Goal: Information Seeking & Learning: Learn about a topic

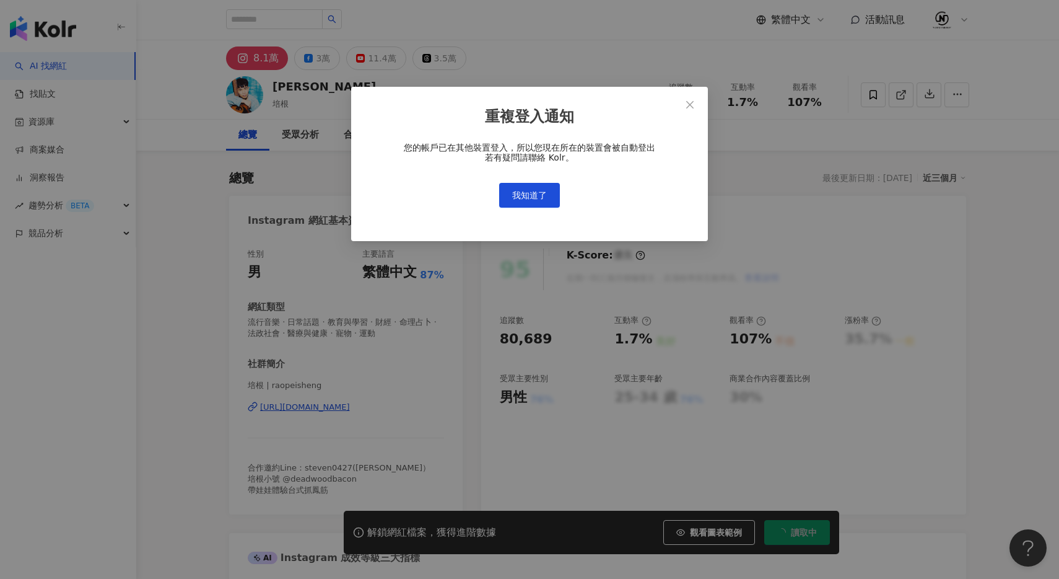
scroll to position [76, 0]
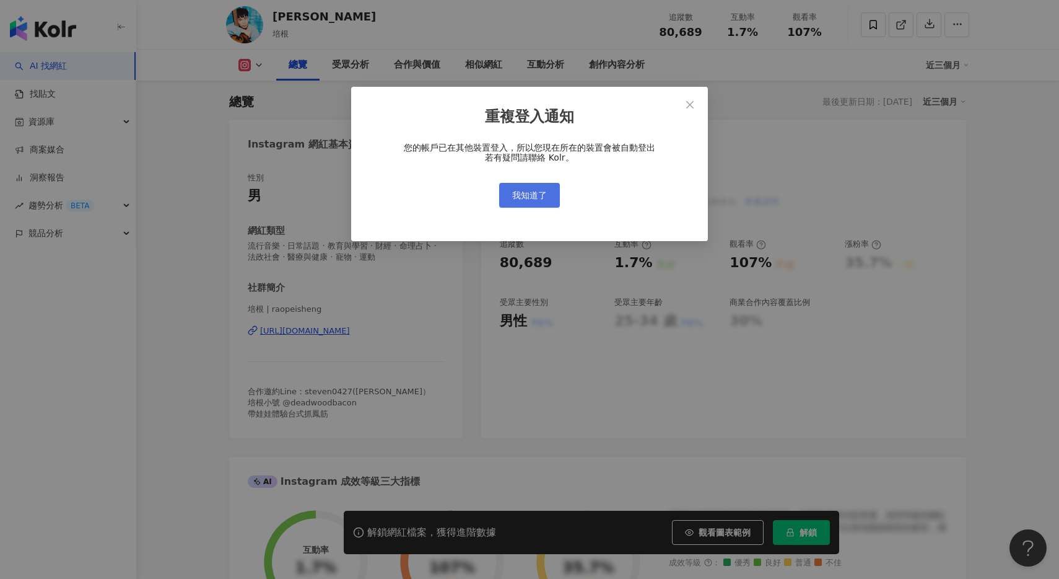
click at [537, 198] on span "我知道了" at bounding box center [529, 195] width 35 height 10
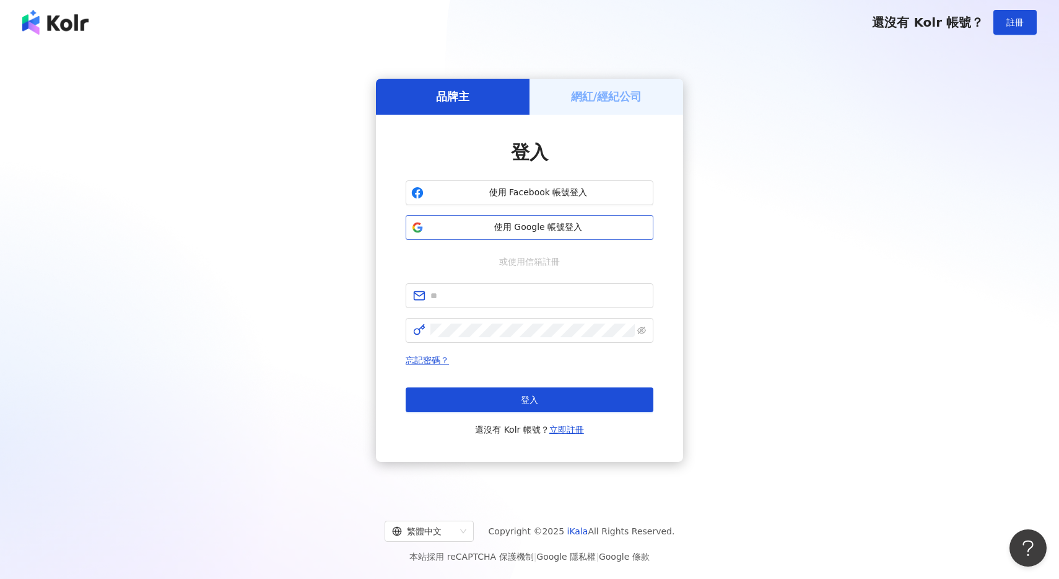
click at [536, 232] on span "使用 Google 帳號登入" at bounding box center [538, 227] width 219 height 12
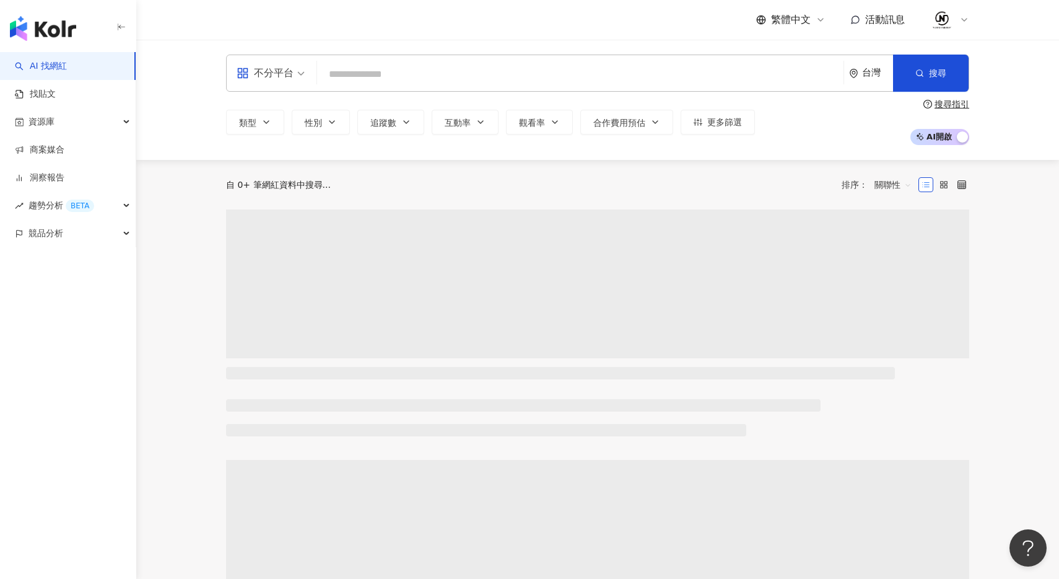
click at [403, 78] on input "search" at bounding box center [580, 75] width 517 height 24
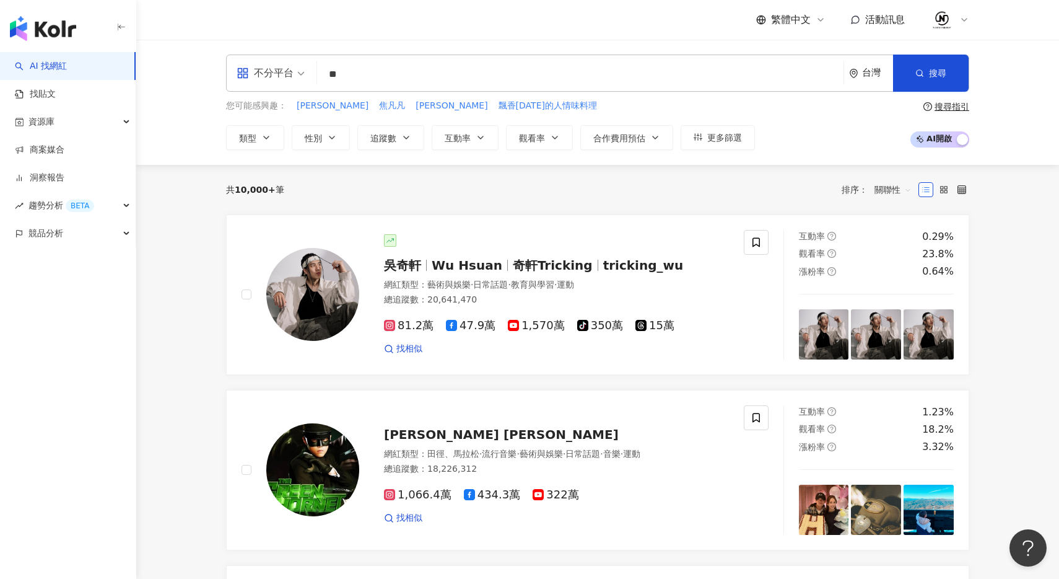
type input "*"
type input "**"
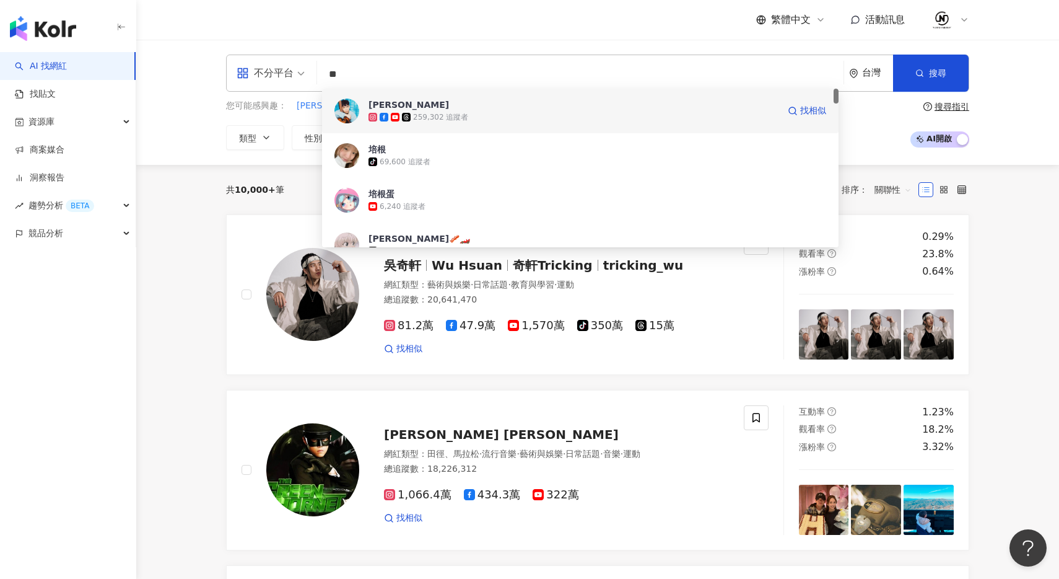
click at [471, 110] on span "[PERSON_NAME]- 培根" at bounding box center [574, 104] width 410 height 12
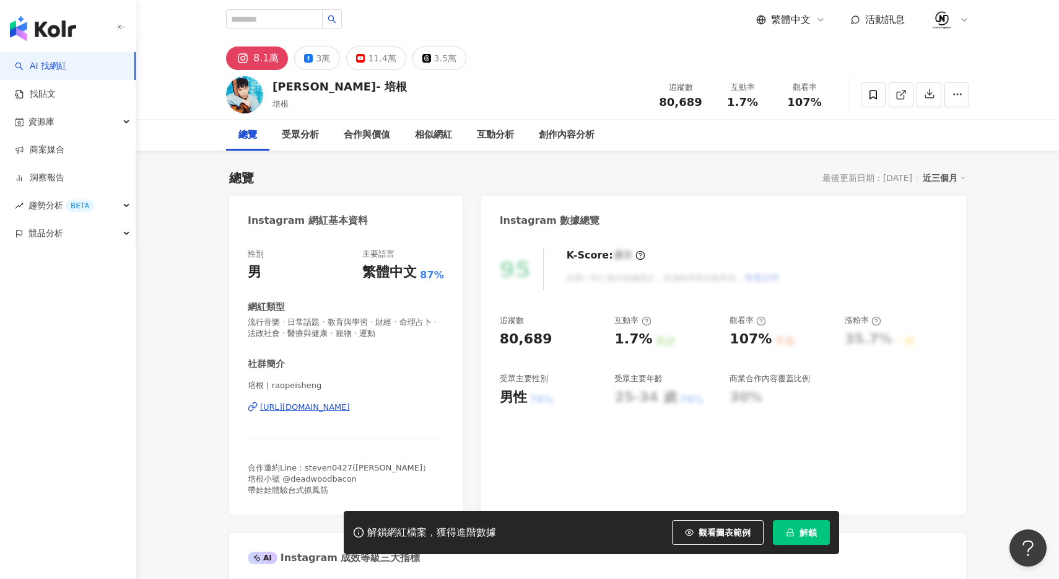
click at [808, 531] on span "解鎖" at bounding box center [808, 532] width 17 height 10
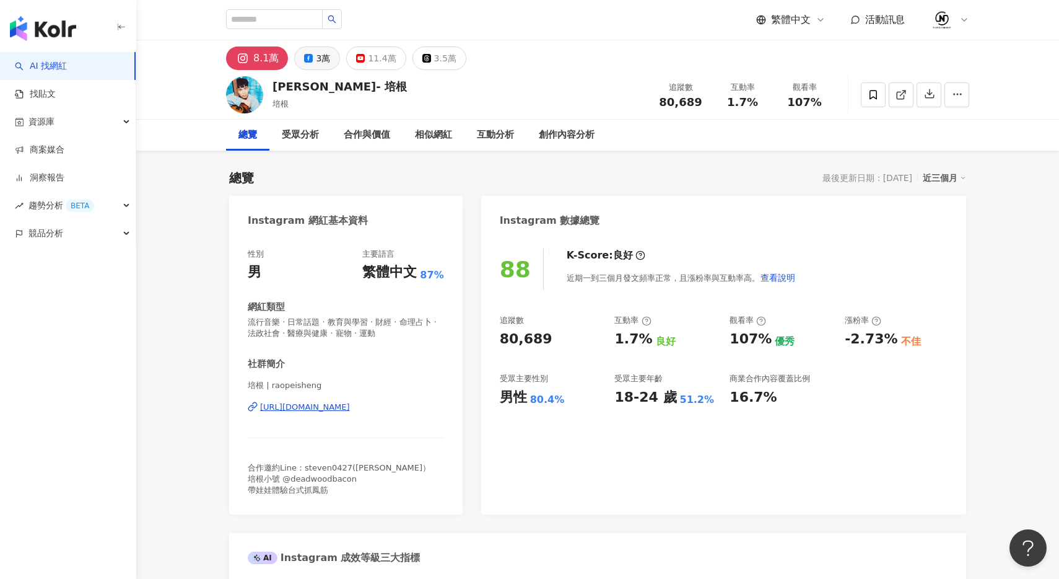
click at [320, 63] on div "3萬" at bounding box center [323, 58] width 14 height 17
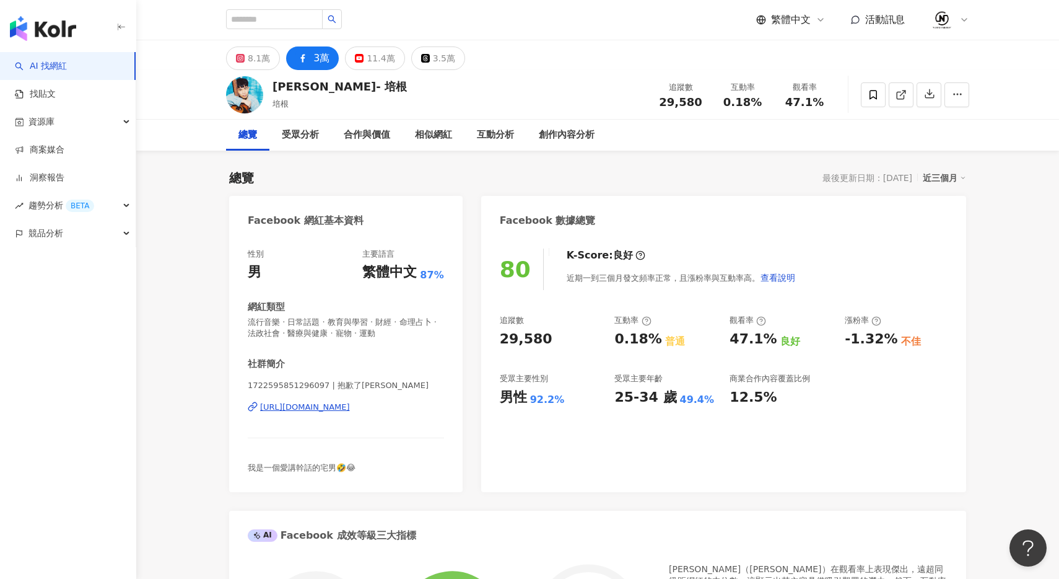
drag, startPoint x: 446, startPoint y: 409, endPoint x: 232, endPoint y: 407, distance: 214.3
click at [232, 407] on div "性別 男 主要語言 繁體中文 87% 網紅類型 流行音樂 · 日常話題 · 教育與學習 · 財經 · 命理占卜 · 法政社會 · 醫療與健康 · 寵物 · 運…" at bounding box center [346, 364] width 234 height 256
copy div "[URL][DOMAIN_NAME]"
drag, startPoint x: 209, startPoint y: 343, endPoint x: 316, endPoint y: 265, distance: 132.4
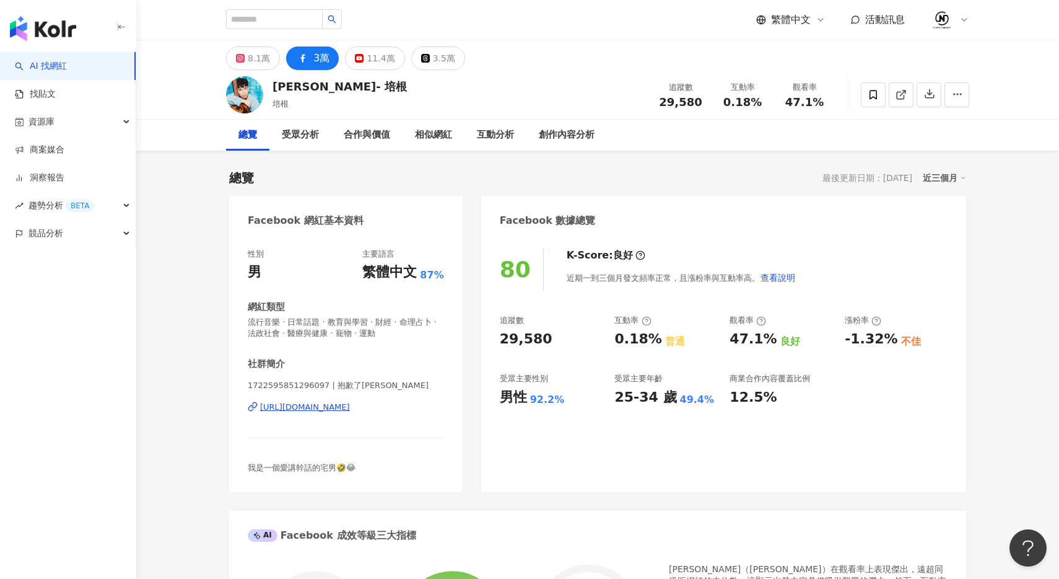
drag, startPoint x: 445, startPoint y: 405, endPoint x: 248, endPoint y: 406, distance: 196.4
click at [249, 406] on div "性別 男 主要語言 繁體中文 87% 網紅類型 流行音樂 · 日常話題 · 教育與學習 · 財經 · 命理占卜 · 法政社會 · 醫療與健康 · 寵物 · 運…" at bounding box center [346, 364] width 234 height 256
copy div "[URL][DOMAIN_NAME]"
click at [261, 65] on div "8.1萬" at bounding box center [259, 58] width 22 height 17
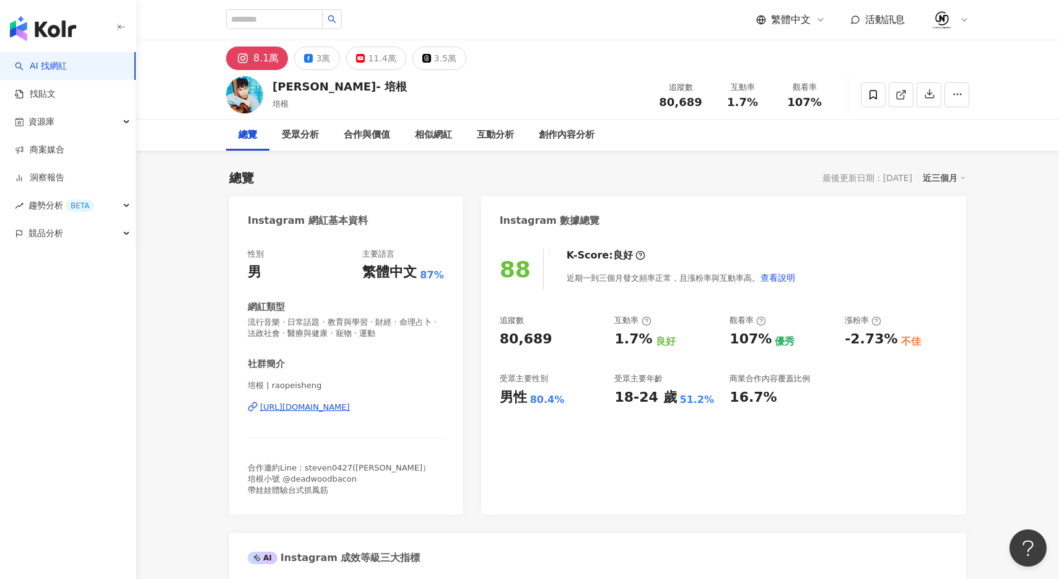
drag, startPoint x: 239, startPoint y: 406, endPoint x: 447, endPoint y: 406, distance: 208.1
click at [447, 406] on div "性別 男 主要語言 繁體中文 87% 網紅類型 流行音樂 · 日常話題 · 教育與學習 · 財經 · 命理占卜 · 法政社會 · 醫療與健康 · 寵物 · 運…" at bounding box center [346, 375] width 234 height 278
copy div "[URL][DOMAIN_NAME]"
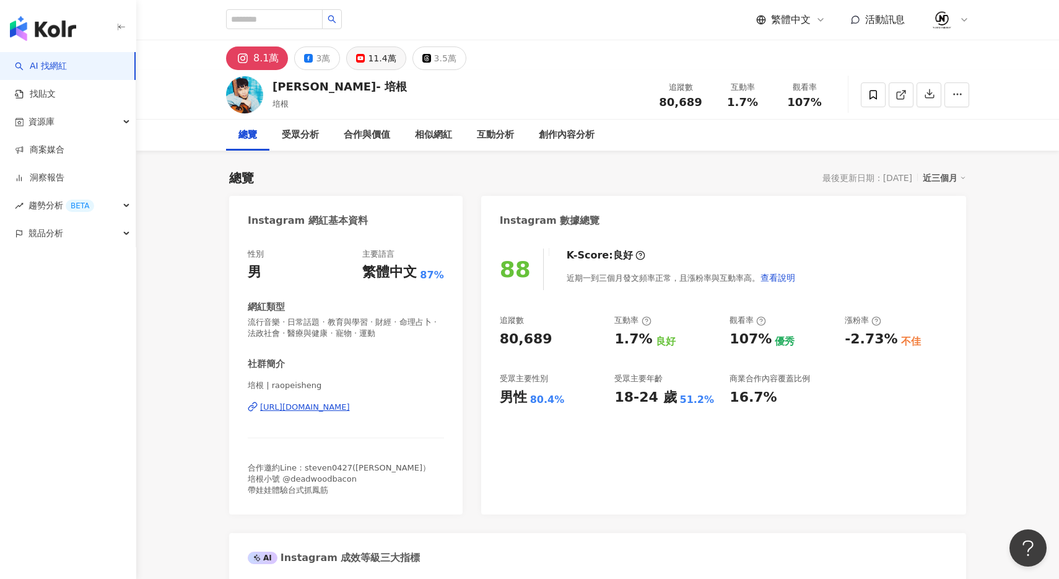
click at [370, 62] on div "11.4萬" at bounding box center [382, 58] width 28 height 17
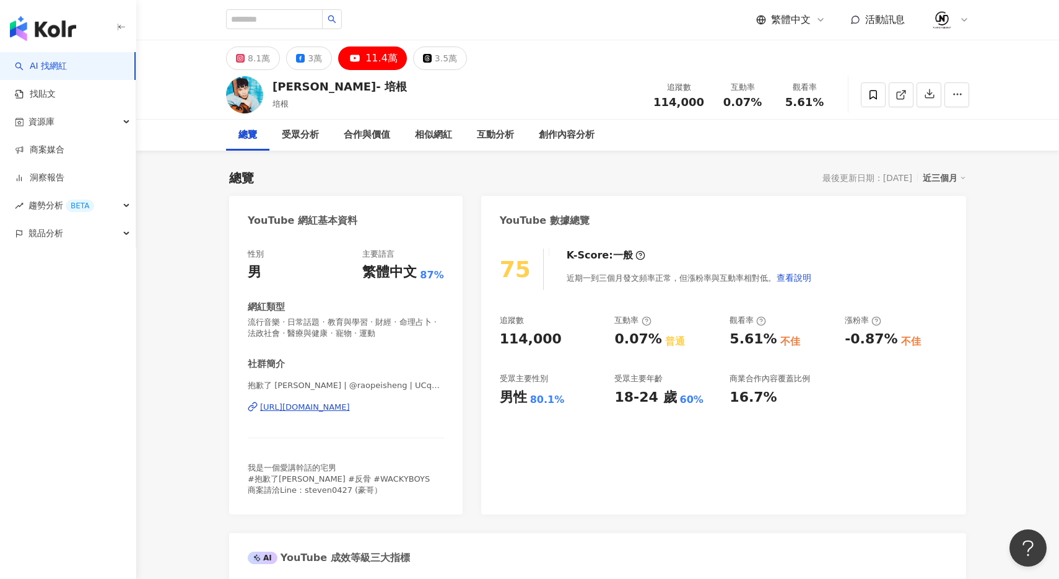
click at [350, 409] on div "[URL][DOMAIN_NAME]" at bounding box center [305, 406] width 90 height 11
